Goal: Information Seeking & Learning: Learn about a topic

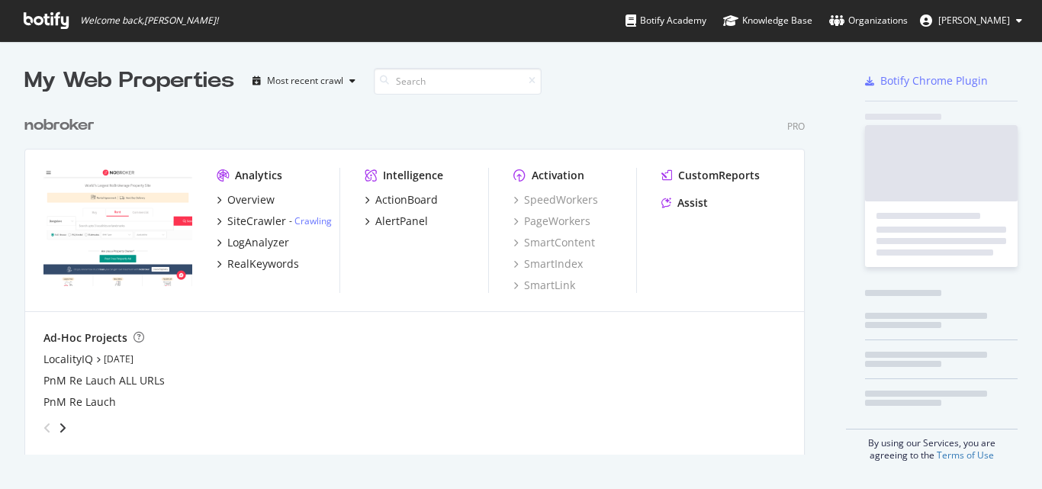
scroll to position [478, 1019]
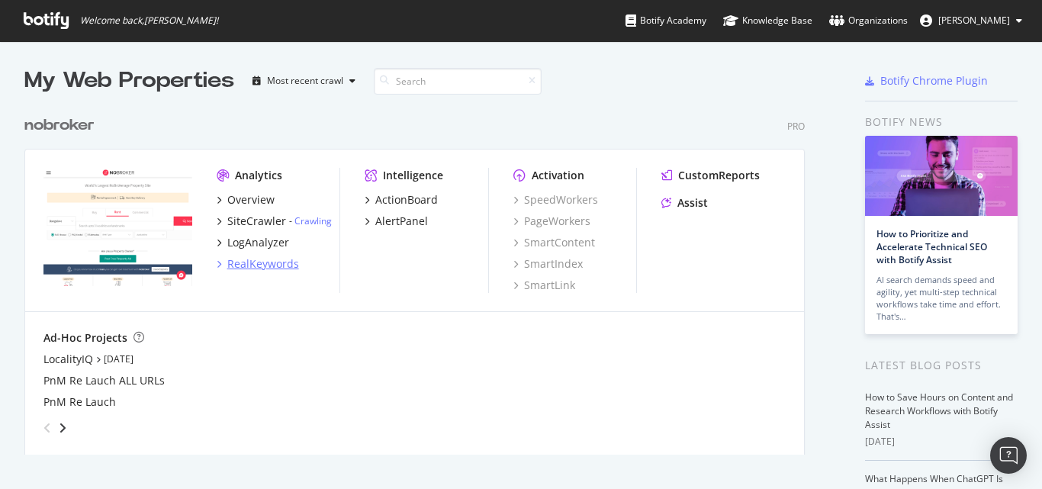
click at [271, 269] on div "RealKeywords" at bounding box center [263, 263] width 72 height 15
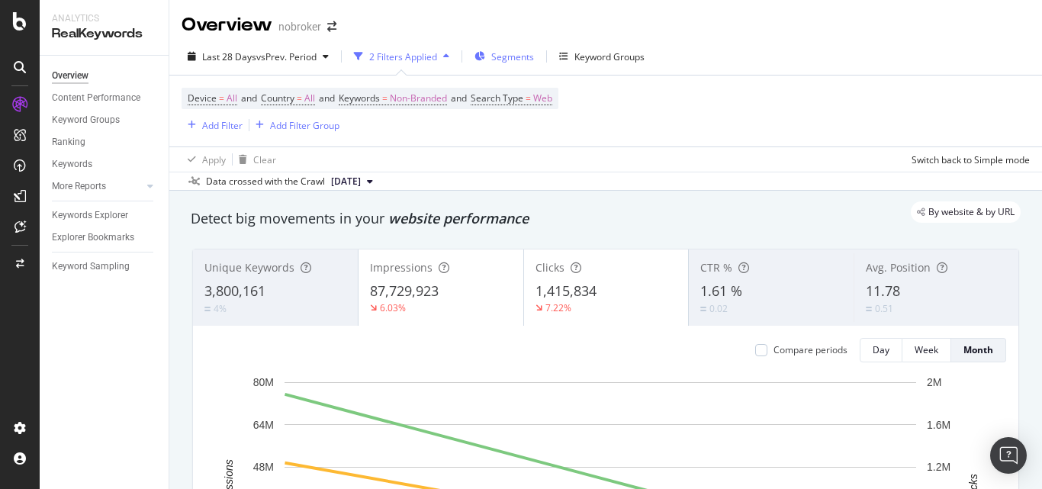
click at [481, 62] on div "Segments" at bounding box center [505, 56] width 60 height 23
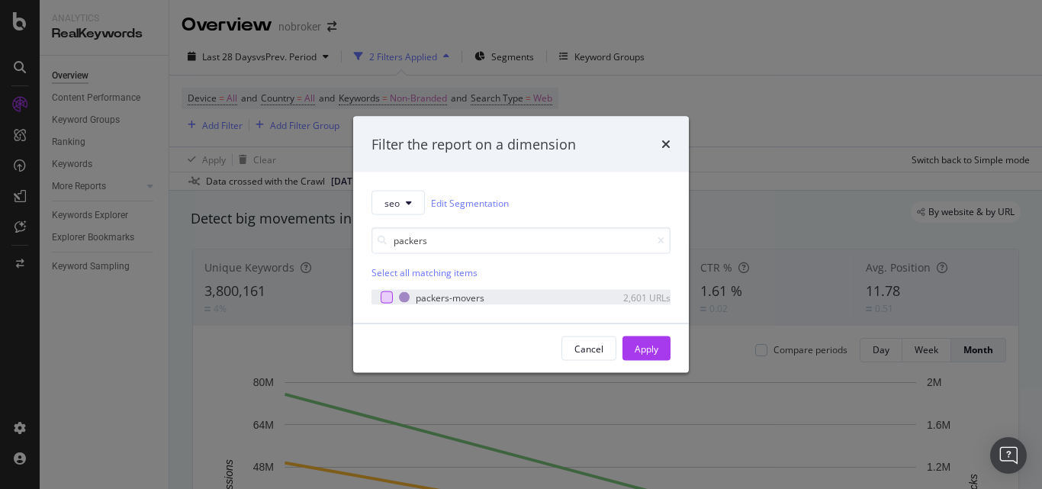
type input "packers"
click at [388, 298] on div "modal" at bounding box center [387, 297] width 12 height 12
click at [655, 342] on div "Apply" at bounding box center [647, 348] width 24 height 23
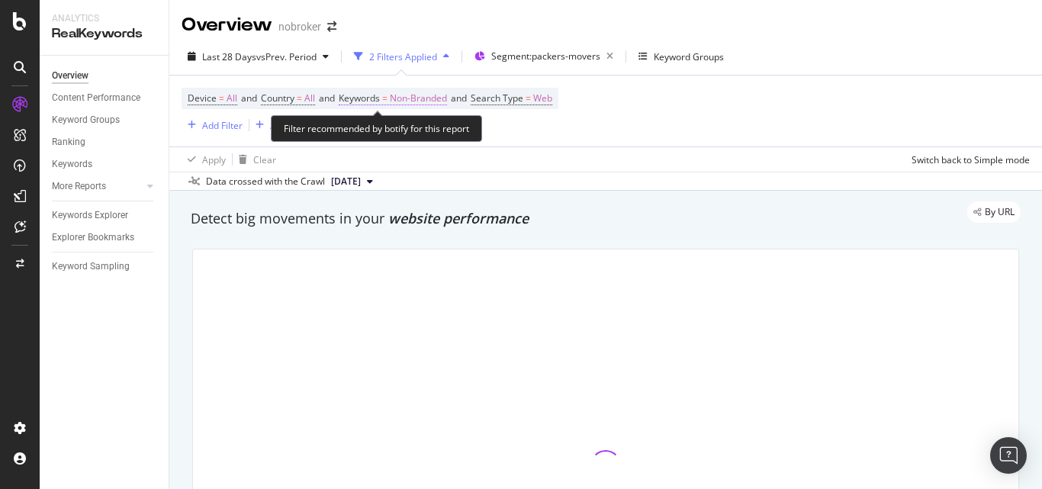
click at [432, 101] on span "Non-Branded" at bounding box center [418, 98] width 57 height 21
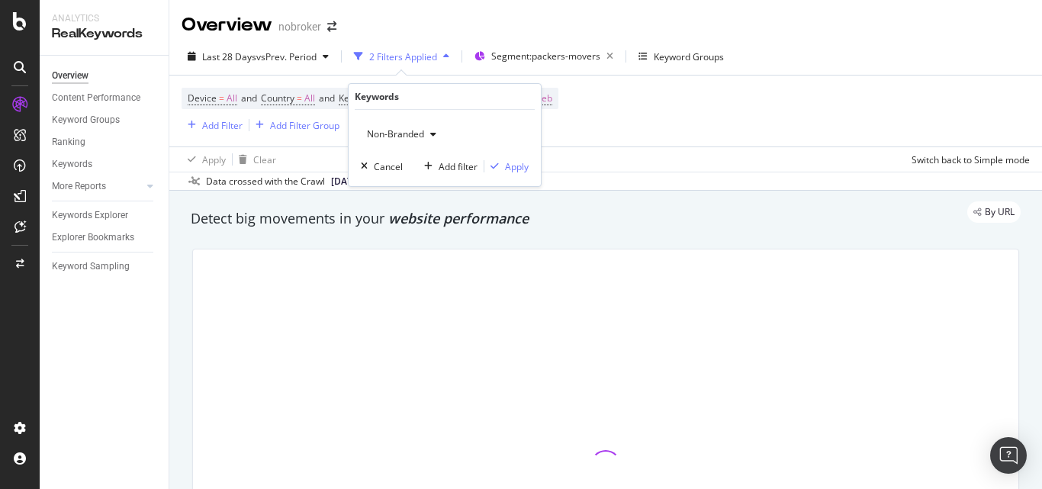
click at [612, 133] on div "Device = All and Country = All and Keywords = Non-Branded and Search Type = Web…" at bounding box center [606, 111] width 848 height 71
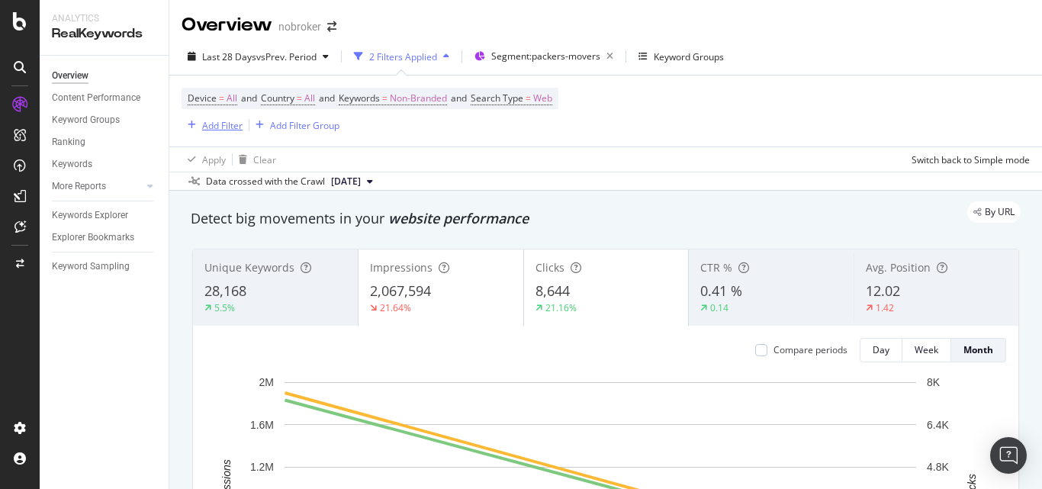
click at [205, 119] on div "Add Filter" at bounding box center [222, 125] width 40 height 13
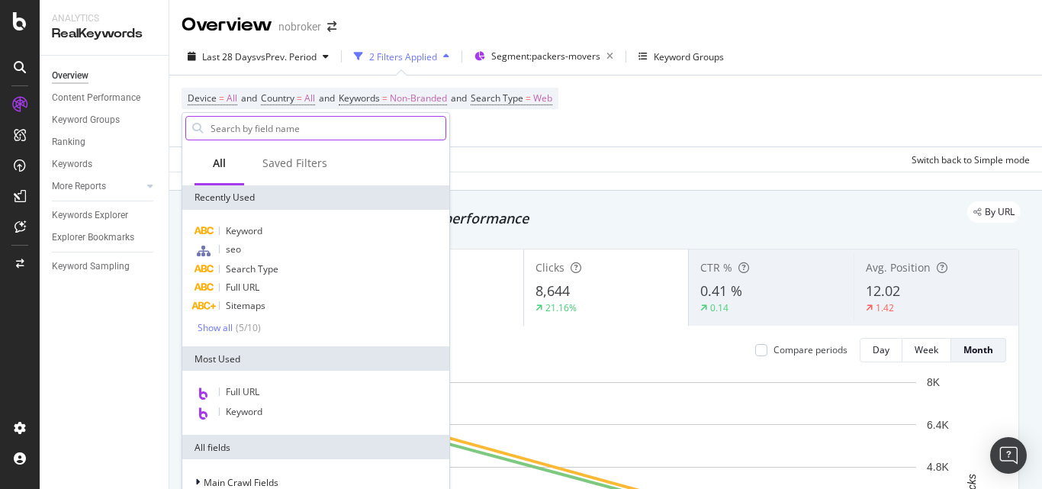
click at [406, 118] on input "text" at bounding box center [327, 128] width 236 height 23
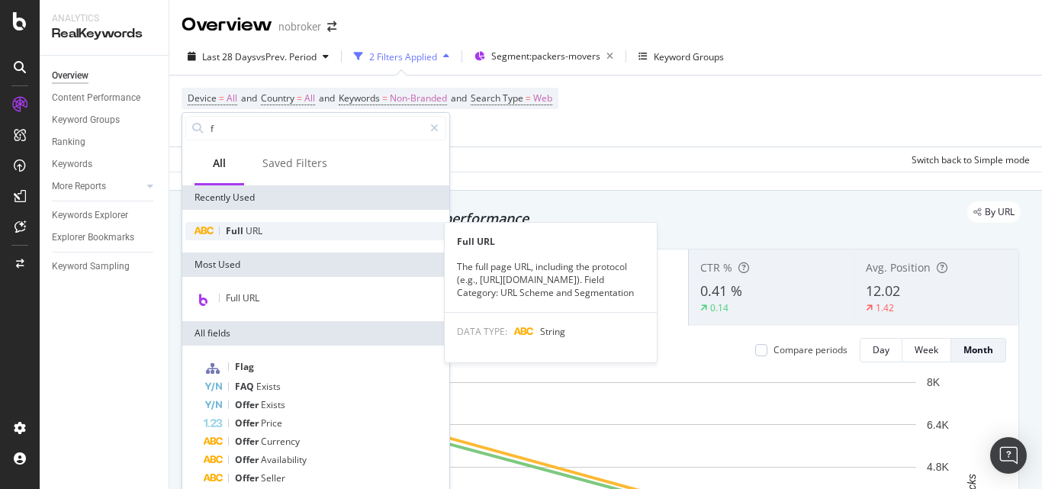
type input "f"
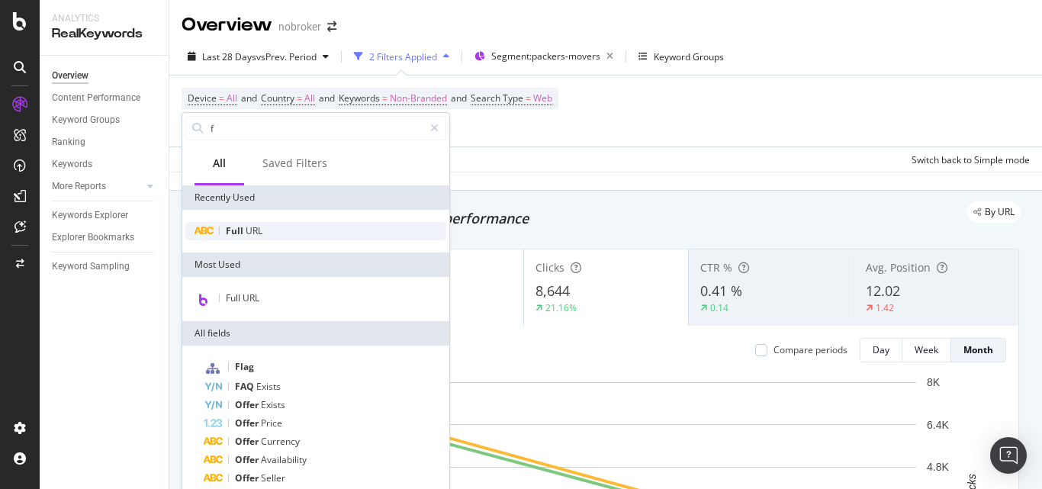
click at [310, 224] on div "Full URL" at bounding box center [315, 231] width 261 height 18
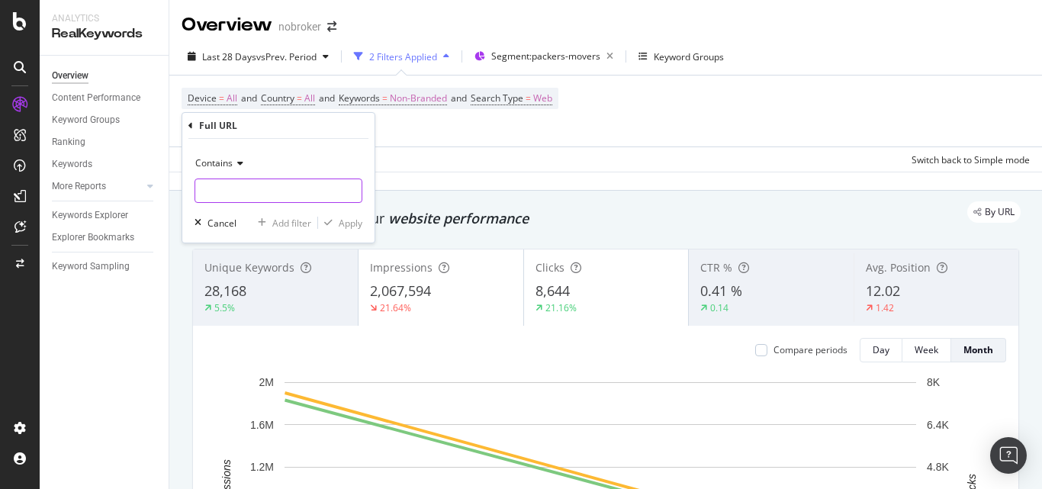
click at [296, 193] on input "text" at bounding box center [278, 191] width 166 height 24
paste input "[URL][DOMAIN_NAME]"
type input "[URL][DOMAIN_NAME]"
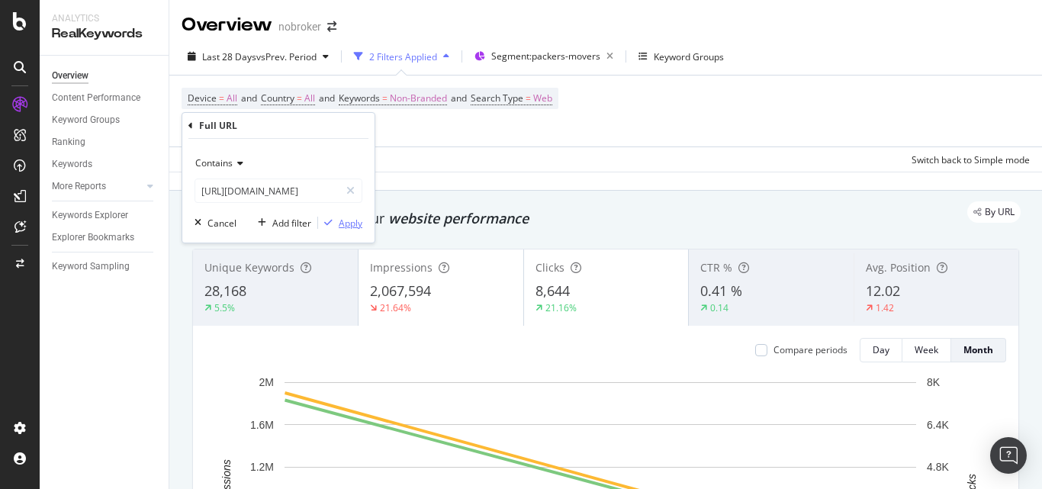
click at [343, 228] on div "Apply" at bounding box center [351, 223] width 24 height 13
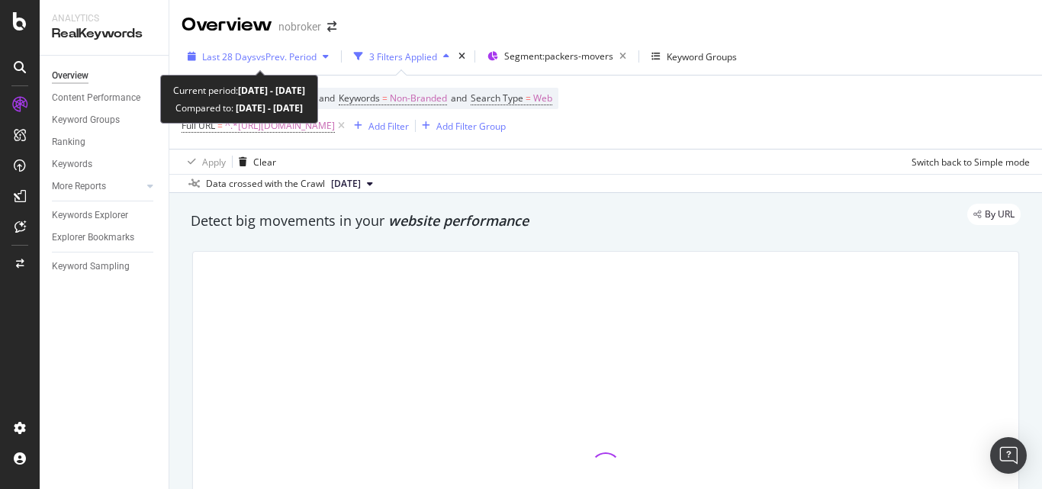
click at [285, 60] on span "vs Prev. Period" at bounding box center [286, 56] width 60 height 13
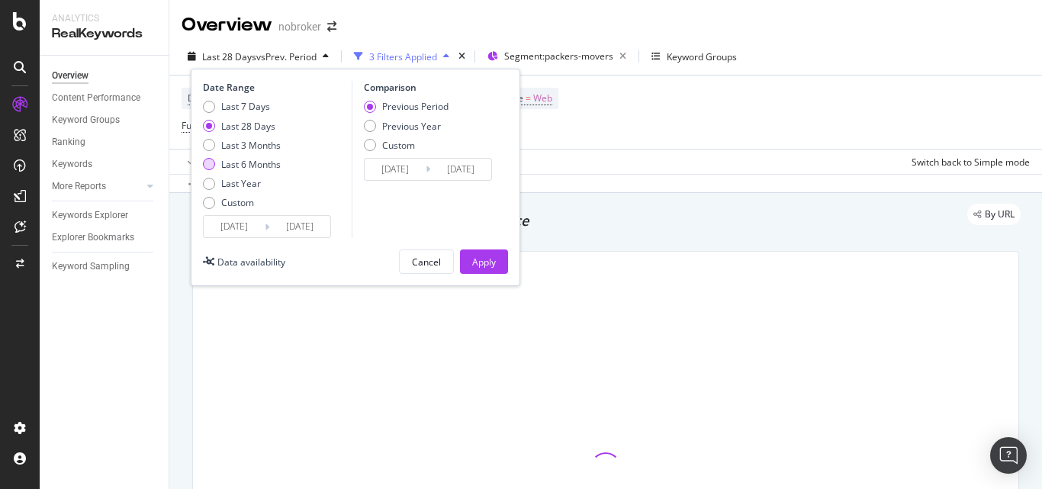
click at [211, 164] on div "Last 6 Months" at bounding box center [209, 164] width 12 height 12
type input "[DATE]"
click at [478, 260] on div "Apply" at bounding box center [484, 262] width 24 height 13
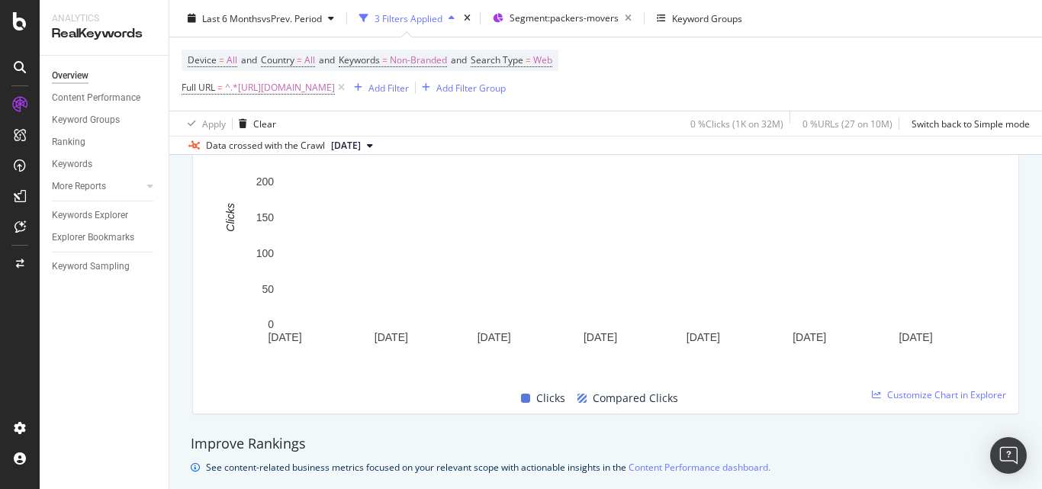
scroll to position [458, 0]
